Goal: Task Accomplishment & Management: Manage account settings

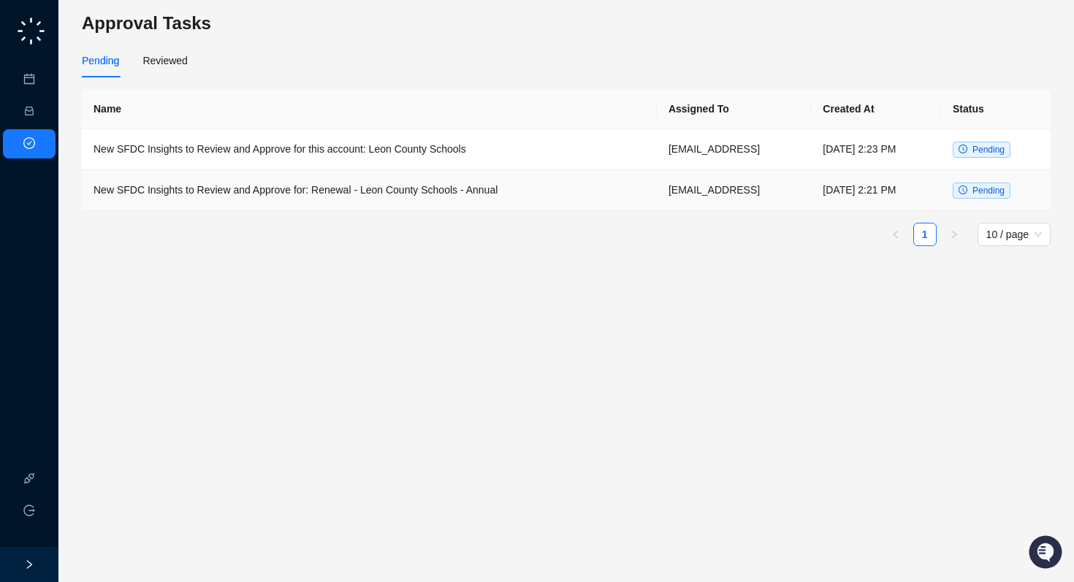
click at [346, 192] on td "New SFDC Insights to Review and Approve for: Renewal - Leon County Schools - An…" at bounding box center [369, 190] width 575 height 41
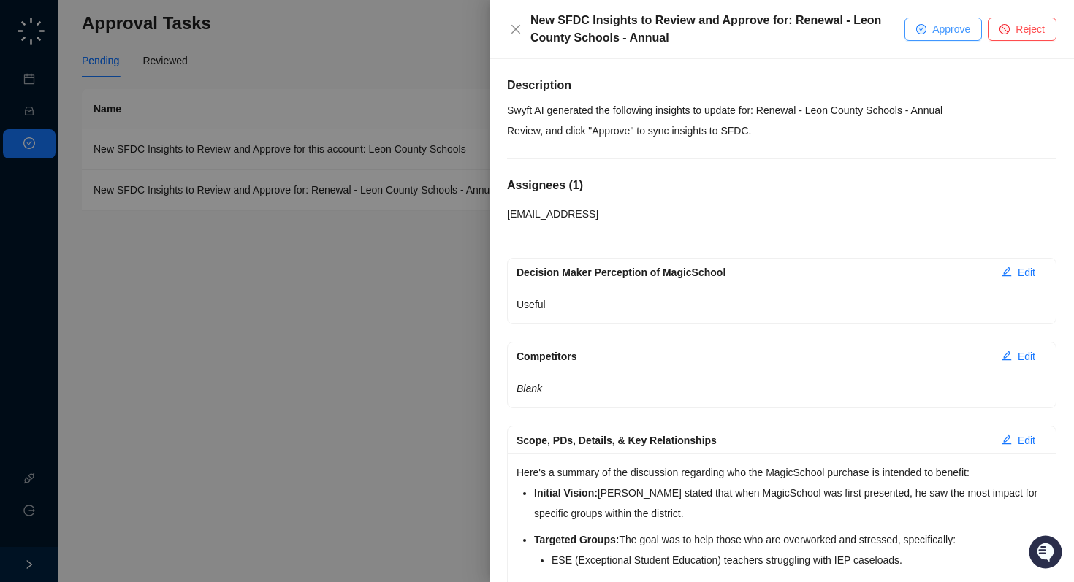
click at [941, 31] on span "Approve" at bounding box center [952, 29] width 38 height 16
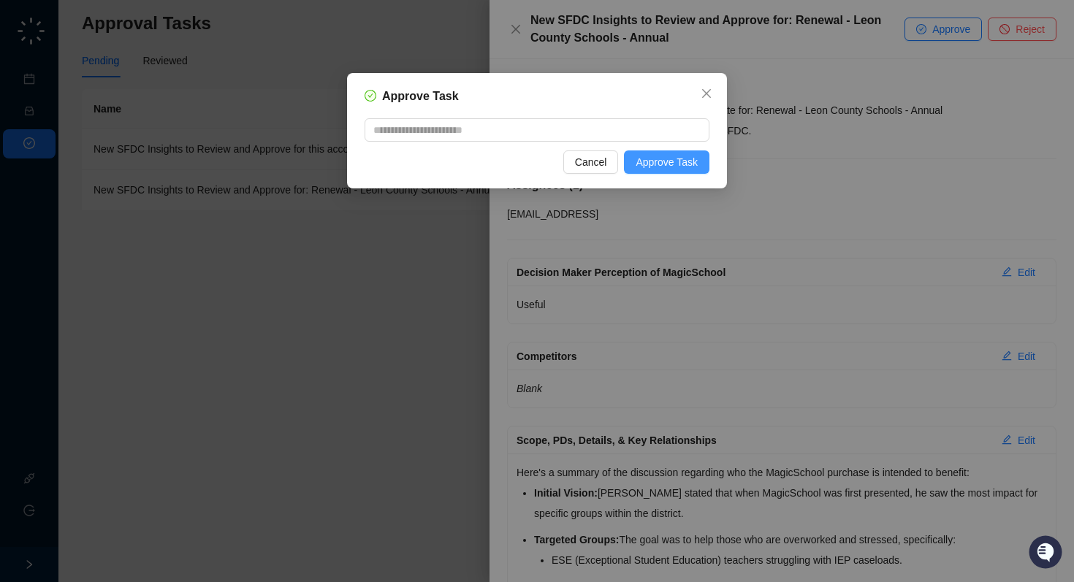
click at [642, 160] on span "Approve Task" at bounding box center [667, 162] width 62 height 16
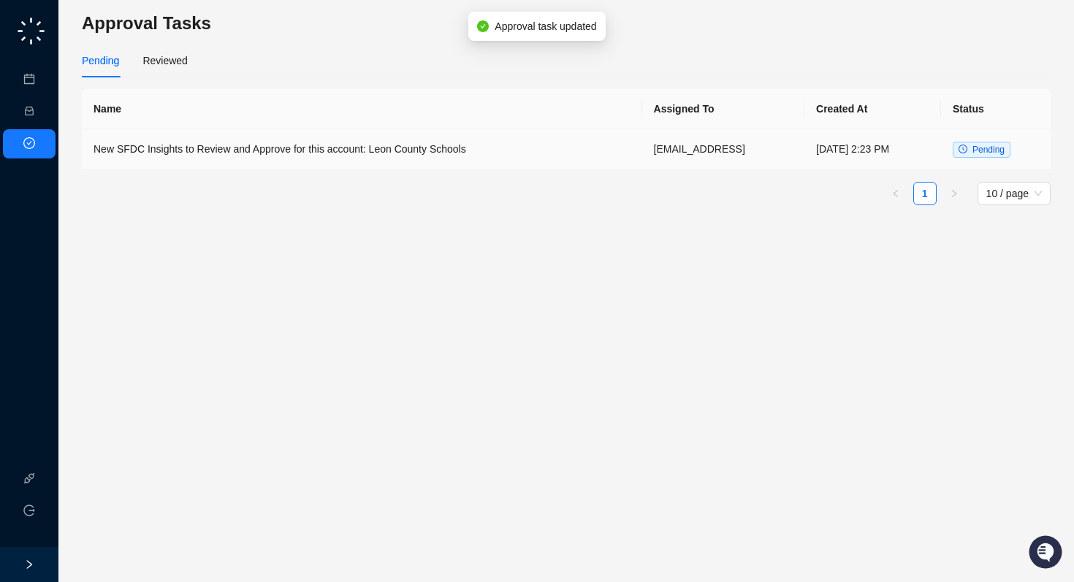
click at [531, 153] on td "New SFDC Insights to Review and Approve for this account: Leon County Schools" at bounding box center [362, 149] width 561 height 41
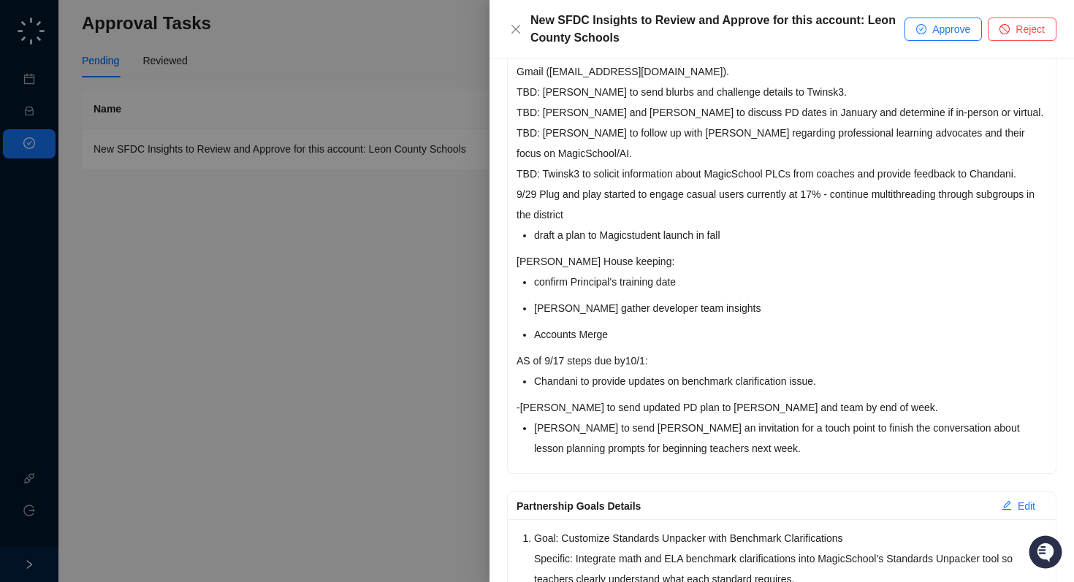
scroll to position [569, 0]
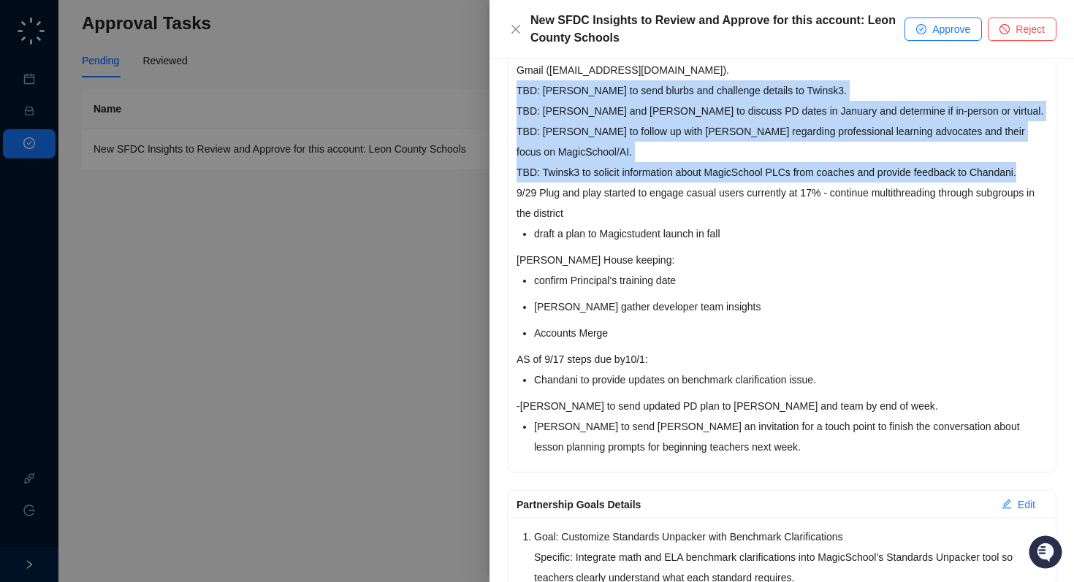
drag, startPoint x: 517, startPoint y: 89, endPoint x: 1062, endPoint y: 171, distance: 550.6
click at [1062, 171] on div "Description Swyft AI generated the following insights to update for this accoun…" at bounding box center [782, 320] width 585 height 523
copy p "TBD: [PERSON_NAME] to send blurbs and challenge details to Twinsk3. TBD: [PERSO…"
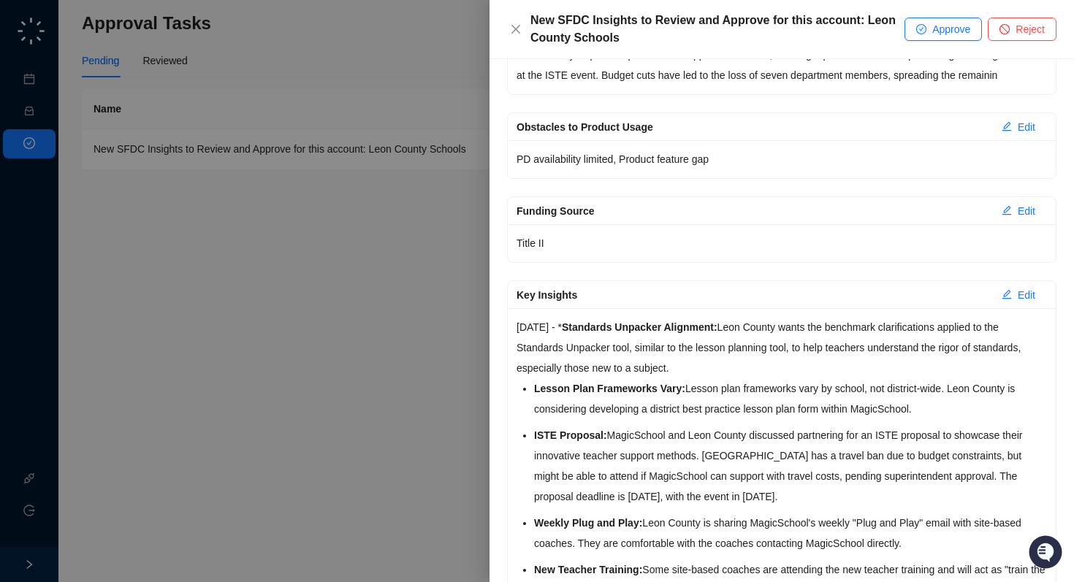
scroll to position [1815, 0]
click at [1022, 9] on span "Edit" at bounding box center [1027, 1] width 18 height 16
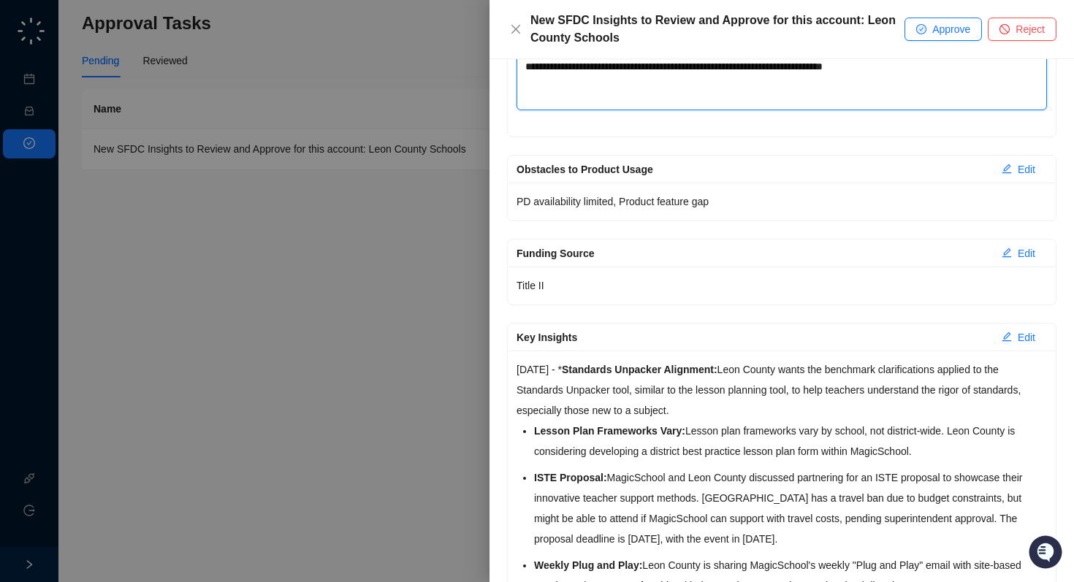
scroll to position [1798, 0]
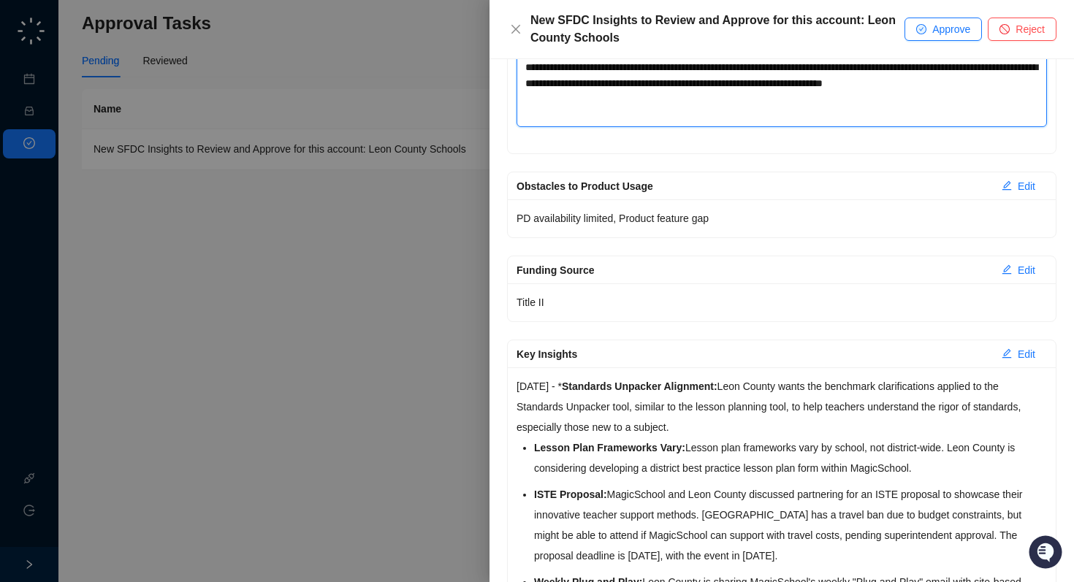
drag, startPoint x: 605, startPoint y: 151, endPoint x: 462, endPoint y: 63, distance: 168.3
click at [462, 63] on div "New SFDC Insights to Review and Approve for this account: Leon County Schools A…" at bounding box center [537, 291] width 1074 height 582
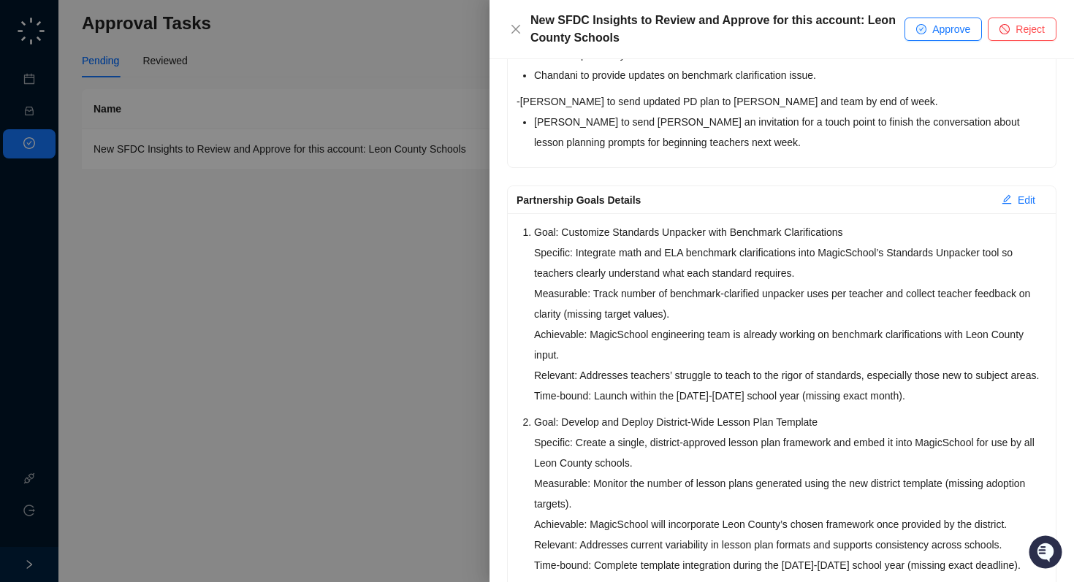
scroll to position [874, 0]
click at [1028, 197] on span "Edit" at bounding box center [1027, 199] width 18 height 16
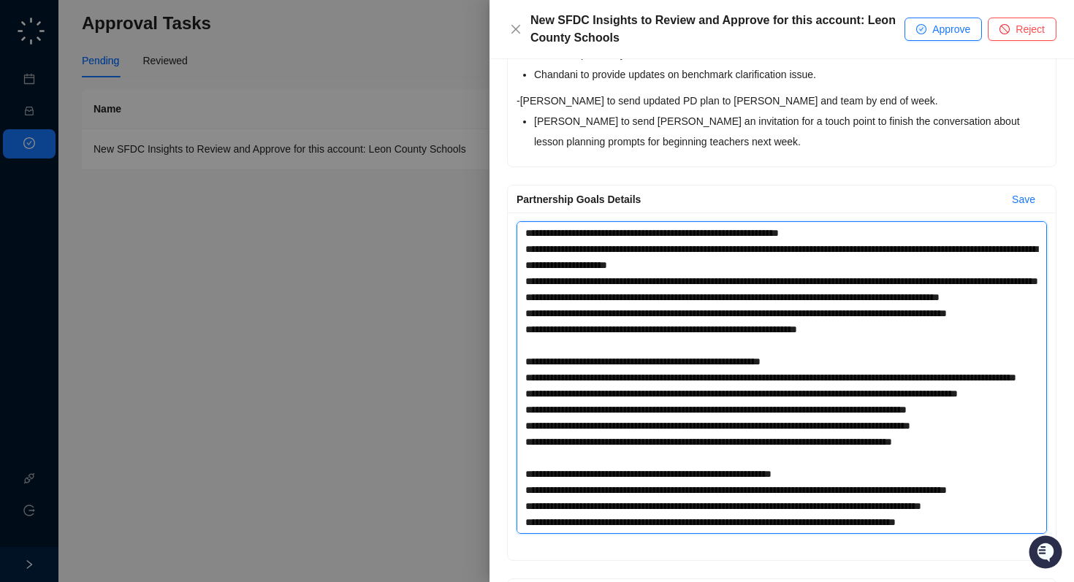
scroll to position [305, 0]
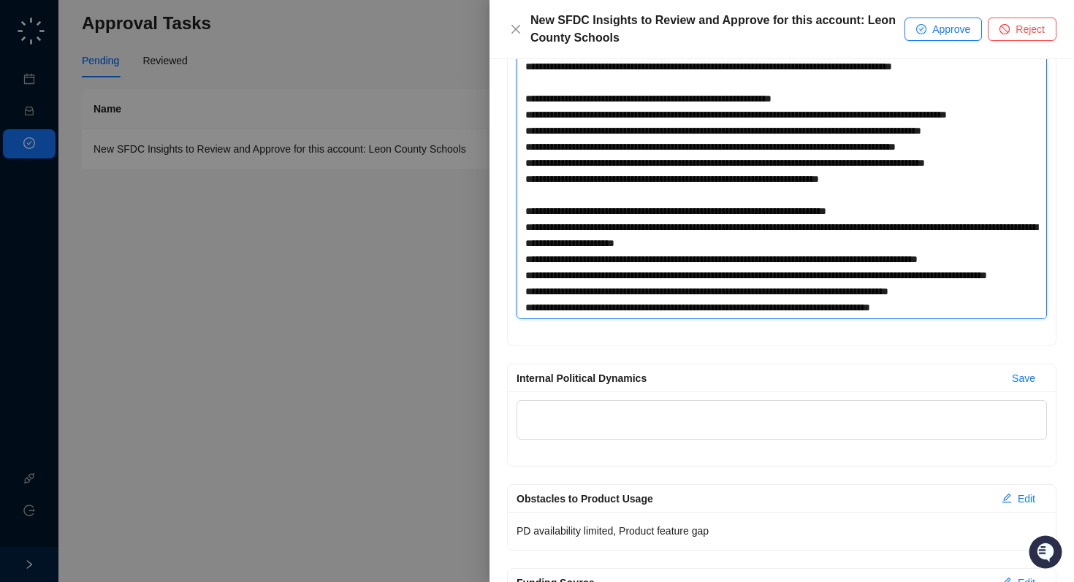
drag, startPoint x: 521, startPoint y: 231, endPoint x: 866, endPoint y: 582, distance: 492.0
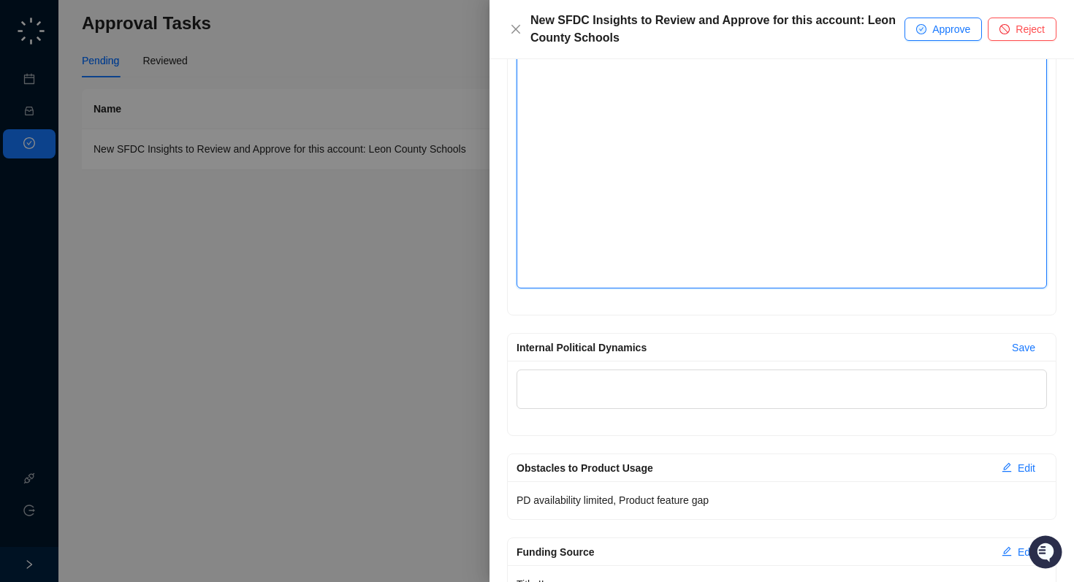
scroll to position [830, 0]
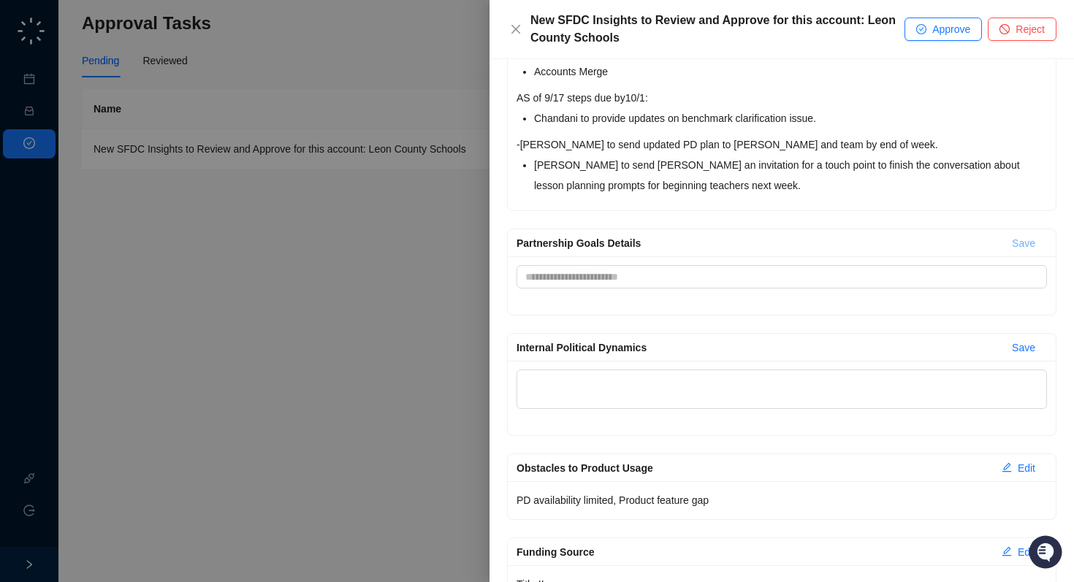
click at [1020, 241] on span "Save" at bounding box center [1023, 243] width 23 height 16
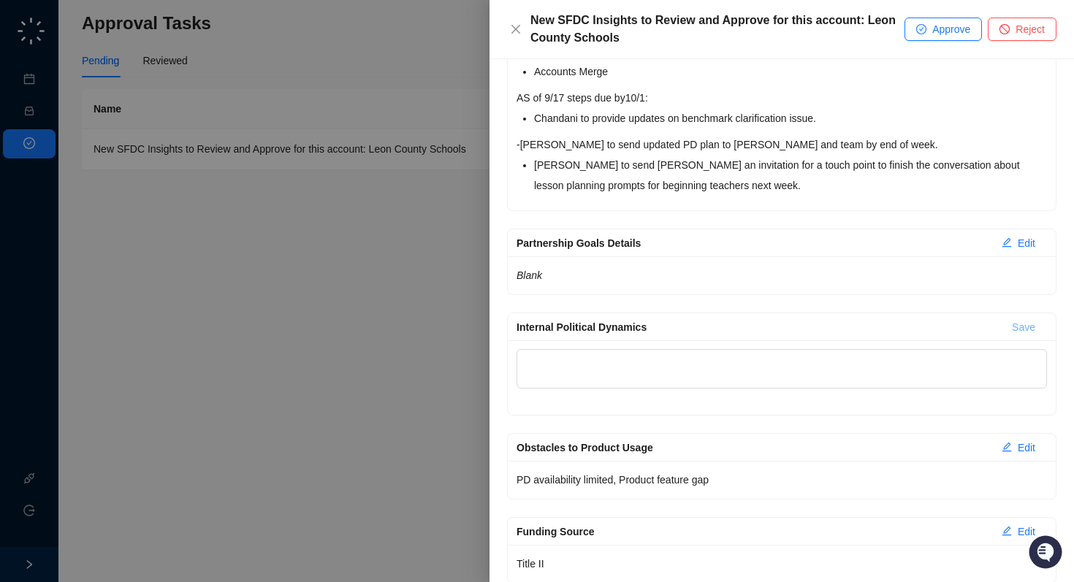
click at [1023, 330] on span "Save" at bounding box center [1023, 327] width 23 height 16
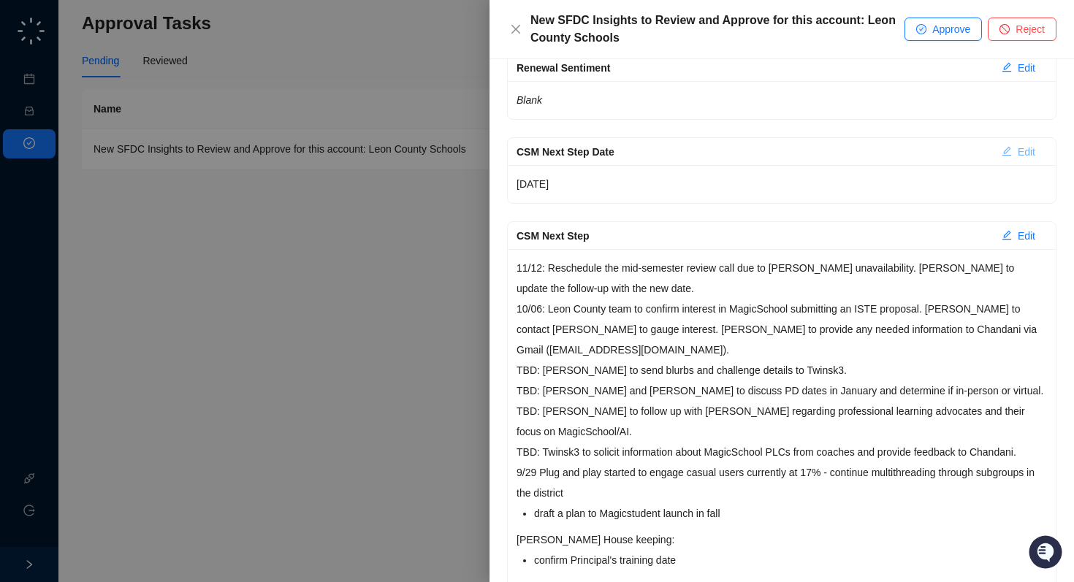
scroll to position [0, 0]
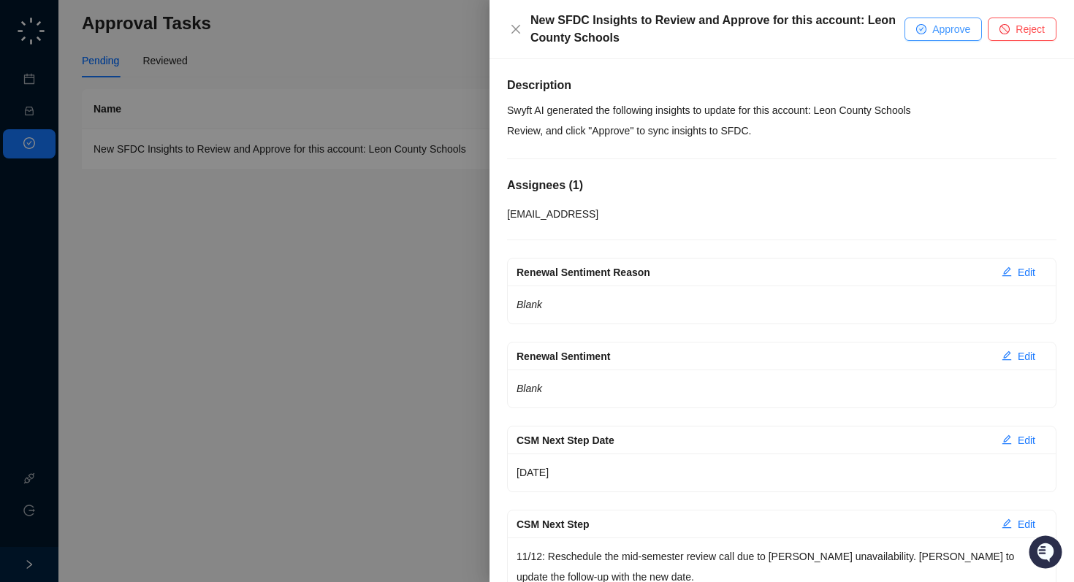
click at [945, 30] on span "Approve" at bounding box center [952, 29] width 38 height 16
type textarea "**********"
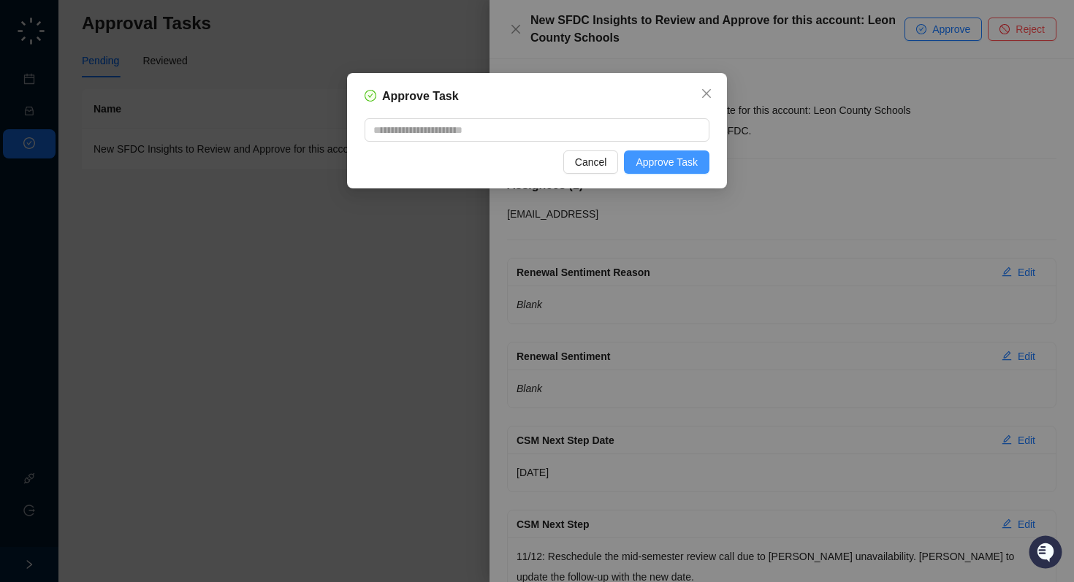
click at [666, 162] on span "Approve Task" at bounding box center [667, 162] width 62 height 16
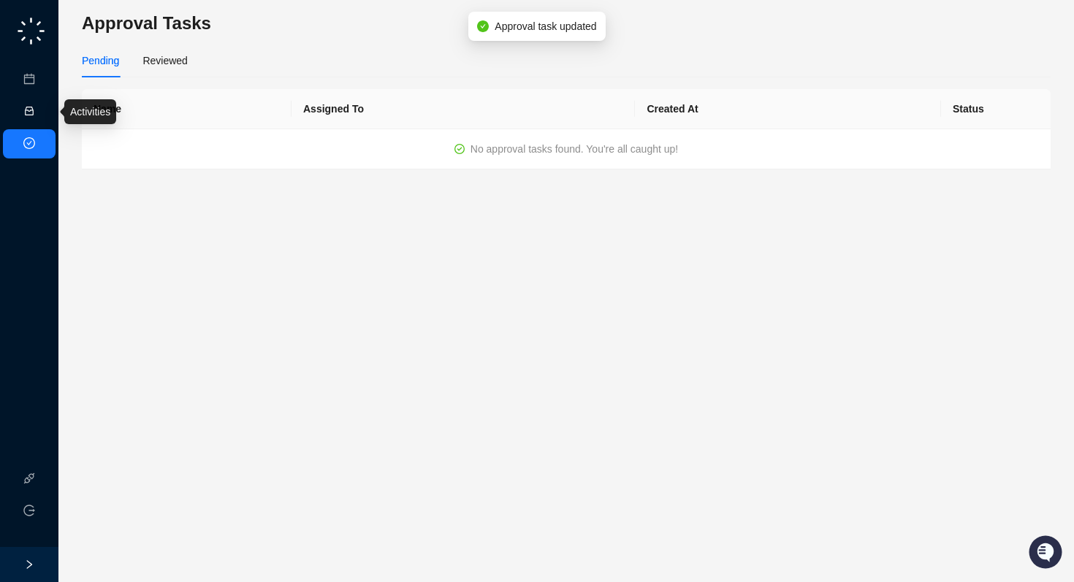
click at [42, 111] on link "Activities" at bounding box center [62, 112] width 40 height 12
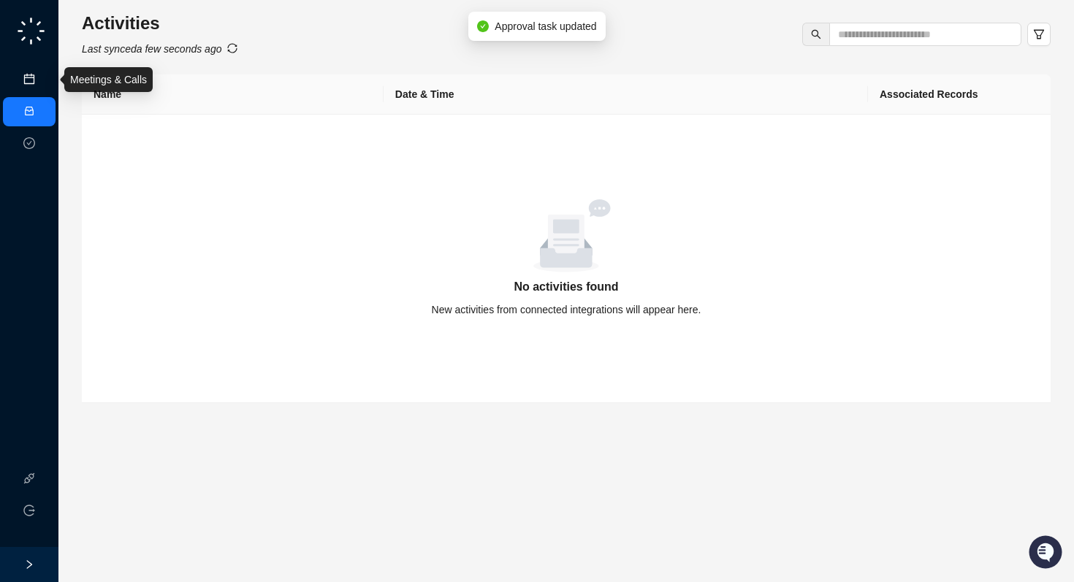
click at [42, 83] on link "Meetings & Calls" at bounding box center [80, 80] width 77 height 12
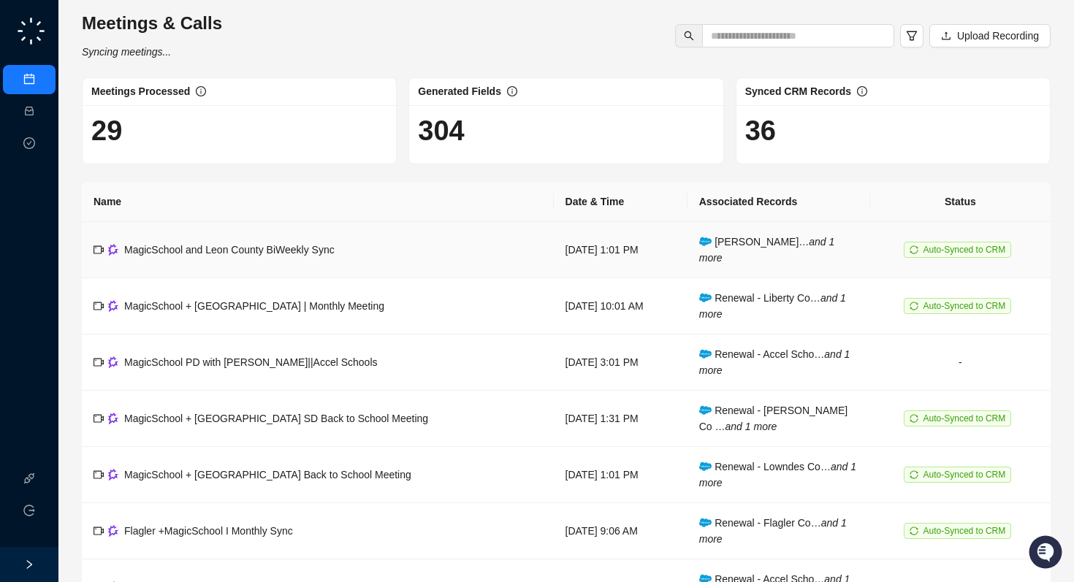
click at [331, 255] on span "MagicSchool and Leon County BiWeekly Sync" at bounding box center [229, 250] width 210 height 12
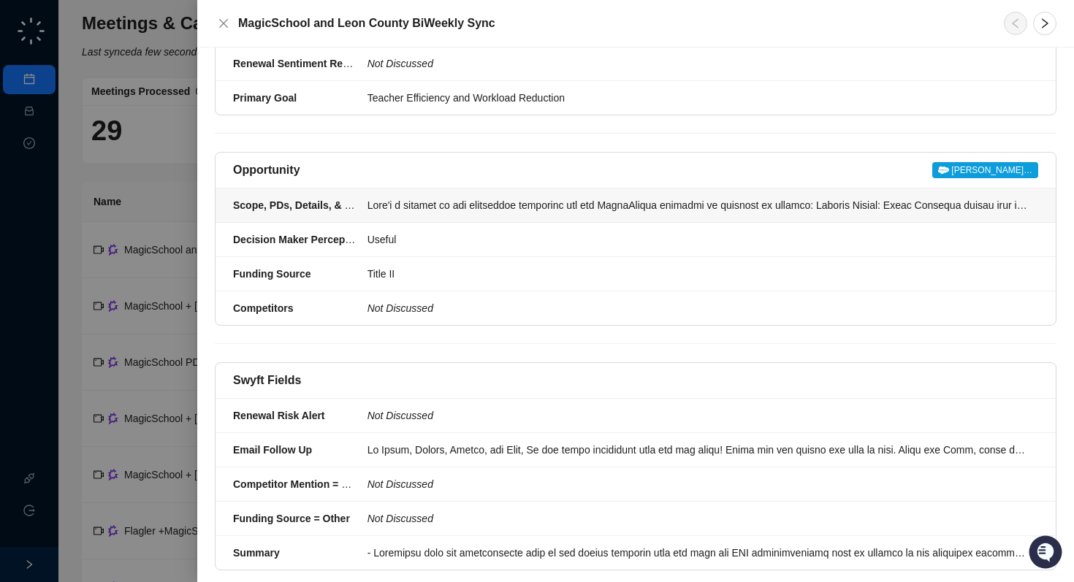
scroll to position [708, 0]
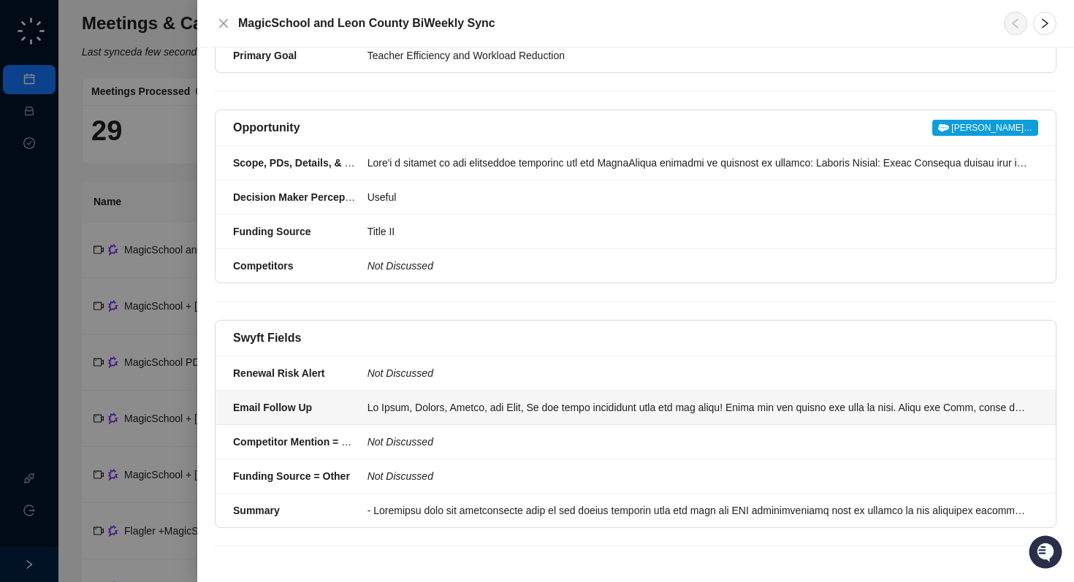
click at [465, 419] on li "Email Follow Up" at bounding box center [636, 408] width 840 height 34
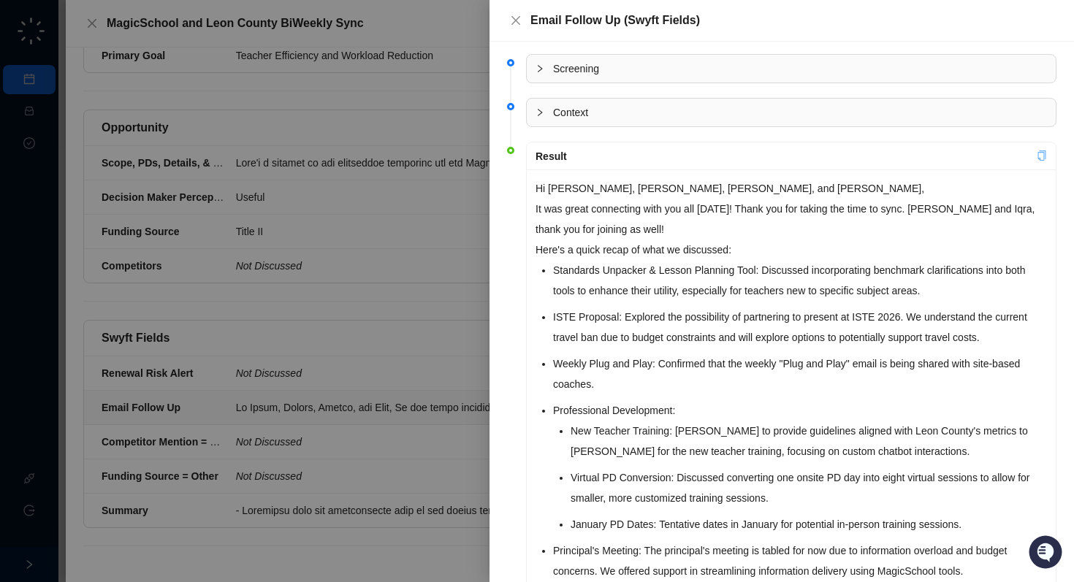
click at [1039, 153] on icon "copy" at bounding box center [1042, 156] width 10 height 10
click at [545, 118] on div at bounding box center [545, 113] width 18 height 16
